Goal: Task Accomplishment & Management: Manage account settings

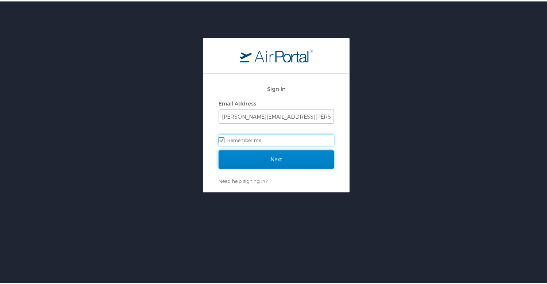
click at [258, 157] on input "Next" at bounding box center [276, 158] width 115 height 18
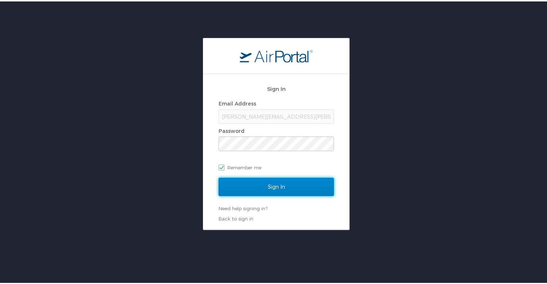
click at [272, 186] on input "Sign In" at bounding box center [276, 185] width 115 height 18
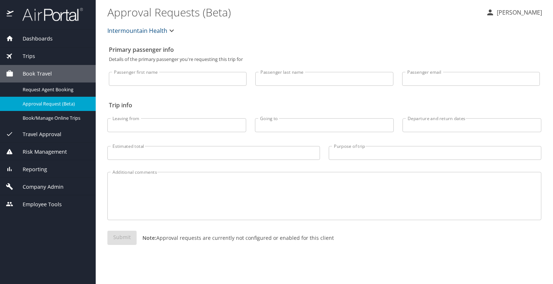
click at [356, 202] on textarea "Additional comments" at bounding box center [323, 196] width 423 height 35
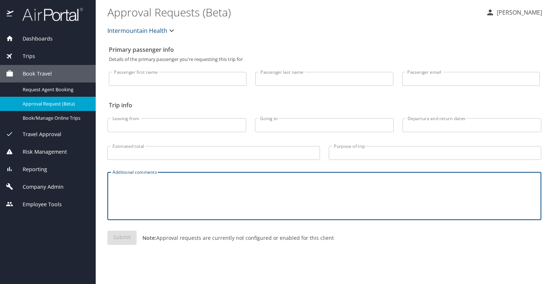
click at [38, 186] on span "Company Admin" at bounding box center [39, 187] width 50 height 8
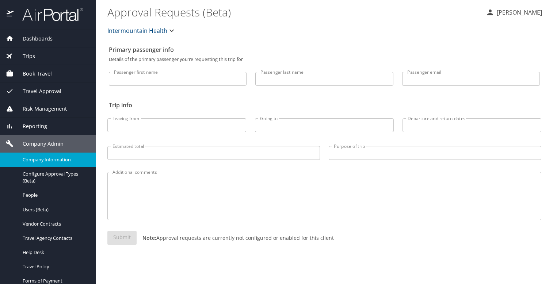
click at [49, 156] on div "Company Information" at bounding box center [48, 160] width 84 height 8
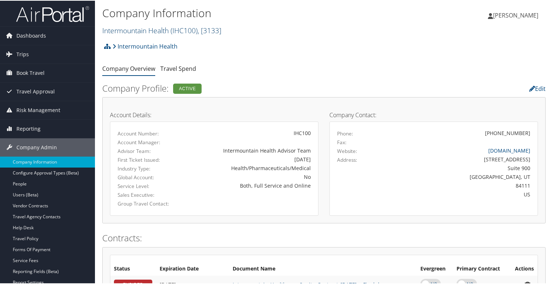
click at [146, 32] on link "Intermountain Health ( IHC100 ) , [ 3133 ]" at bounding box center [161, 30] width 119 height 10
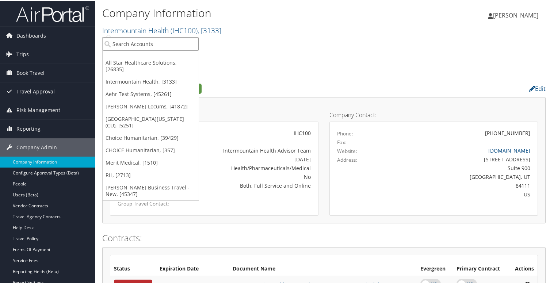
click at [130, 45] on input "search" at bounding box center [151, 44] width 96 height 14
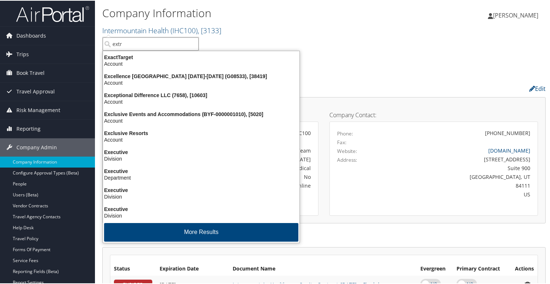
type input "extra"
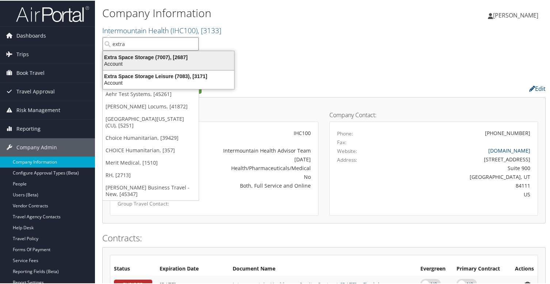
click at [163, 58] on div "Extra Space Storage (7007), [2687]" at bounding box center [169, 56] width 140 height 7
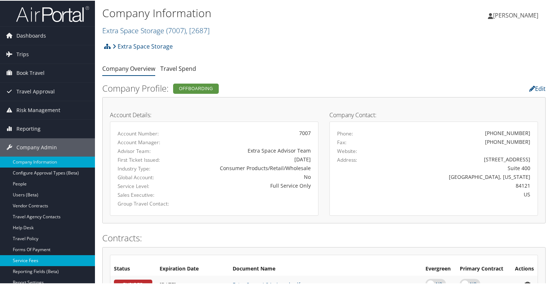
click at [28, 257] on link "Service Fees" at bounding box center [47, 259] width 95 height 11
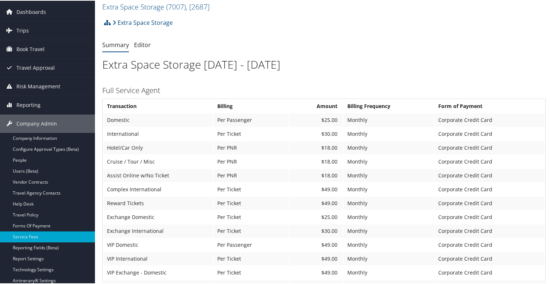
scroll to position [37, 0]
